Goal: Complete application form

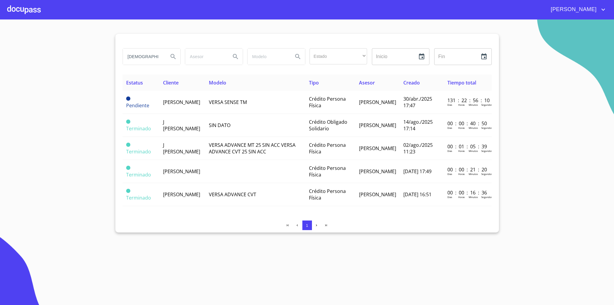
click at [154, 57] on input "[DEMOGRAPHIC_DATA]" at bounding box center [143, 57] width 41 height 16
type input "BLANCA"
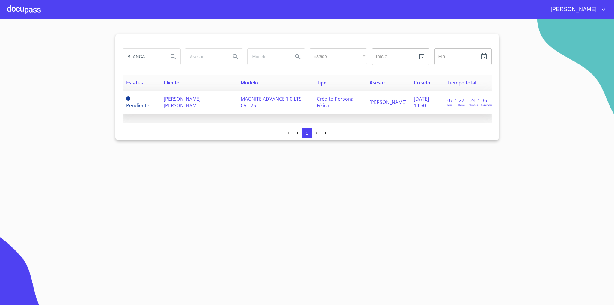
click at [201, 97] on span "[PERSON_NAME] [PERSON_NAME]" at bounding box center [182, 102] width 37 height 13
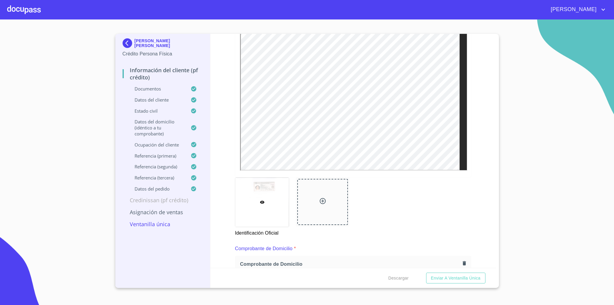
scroll to position [135, 0]
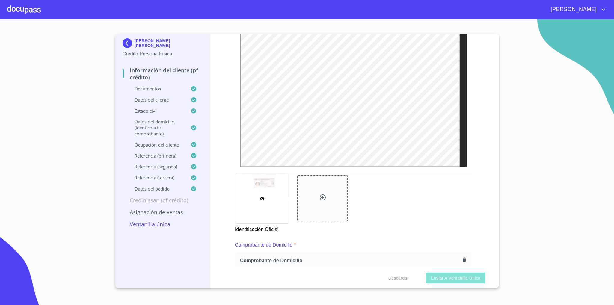
click at [441, 279] on span "Enviar a Ventanilla única" at bounding box center [456, 277] width 50 height 7
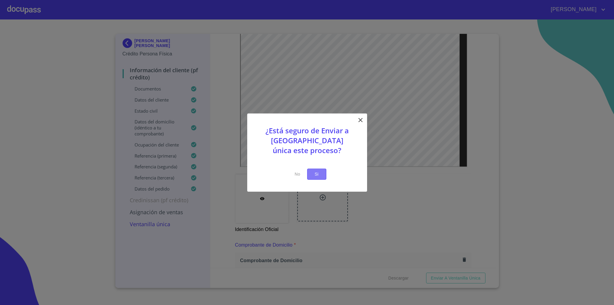
click at [323, 175] on button "Si" at bounding box center [316, 174] width 19 height 11
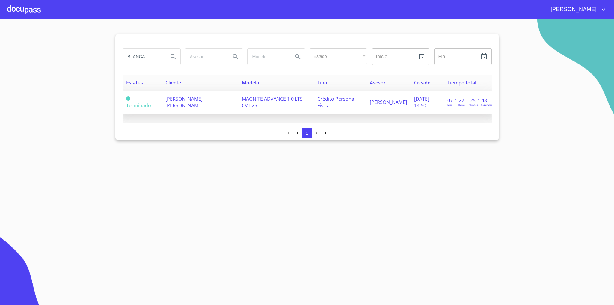
click at [185, 100] on span "[PERSON_NAME] [PERSON_NAME]" at bounding box center [183, 102] width 37 height 13
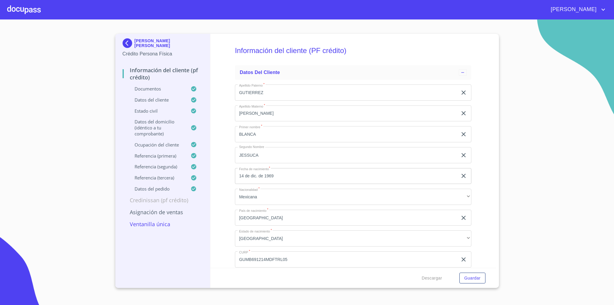
click at [158, 228] on p "Ventanilla única" at bounding box center [163, 223] width 81 height 7
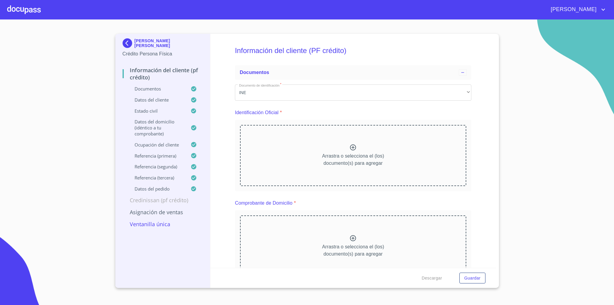
click at [158, 228] on p "Ventanilla única" at bounding box center [163, 223] width 81 height 7
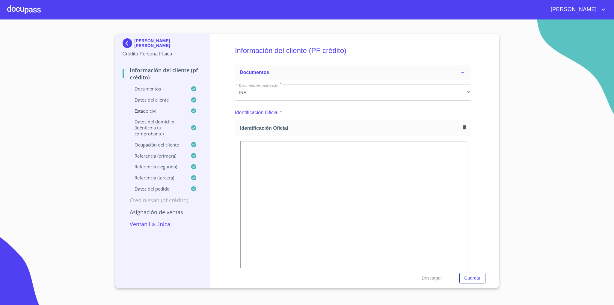
click at [168, 228] on p "Ventanilla única" at bounding box center [163, 223] width 81 height 7
